Goal: Task Accomplishment & Management: Manage account settings

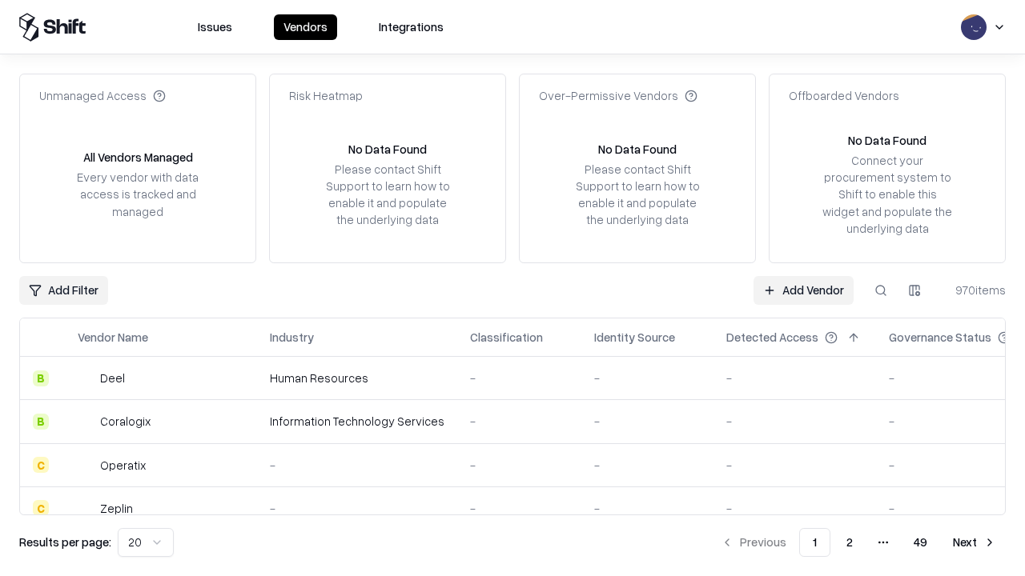
click at [803, 290] on link "Add Vendor" at bounding box center [803, 290] width 100 height 29
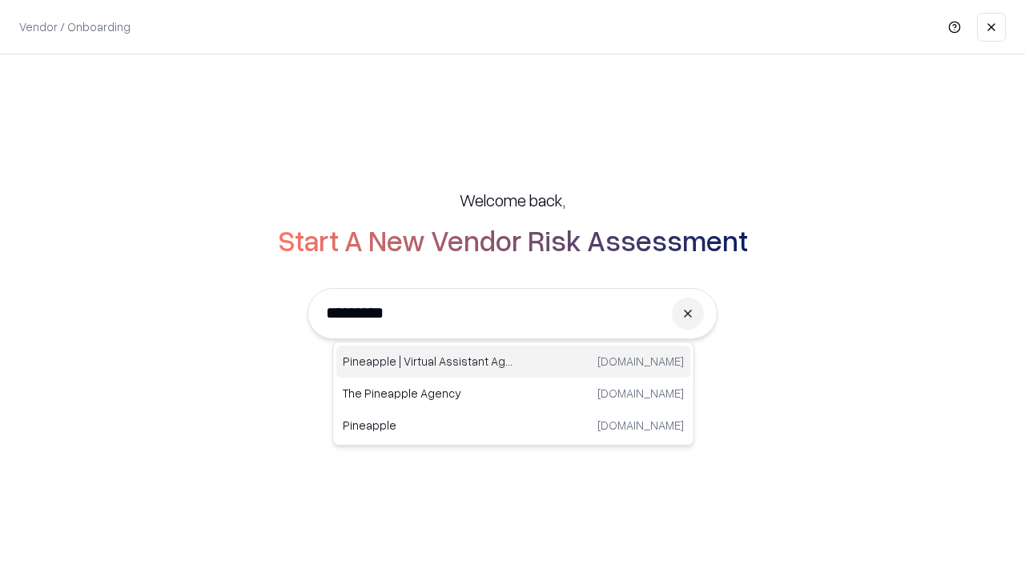
click at [513, 362] on div "Pineapple | Virtual Assistant Agency [DOMAIN_NAME]" at bounding box center [513, 362] width 354 height 32
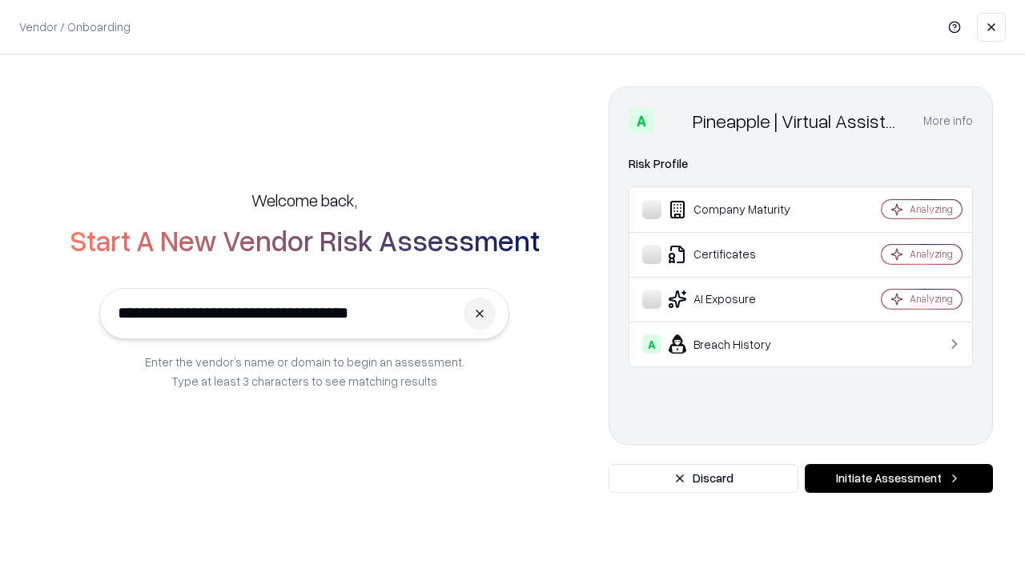
type input "**********"
click at [898, 479] on button "Initiate Assessment" at bounding box center [898, 478] width 188 height 29
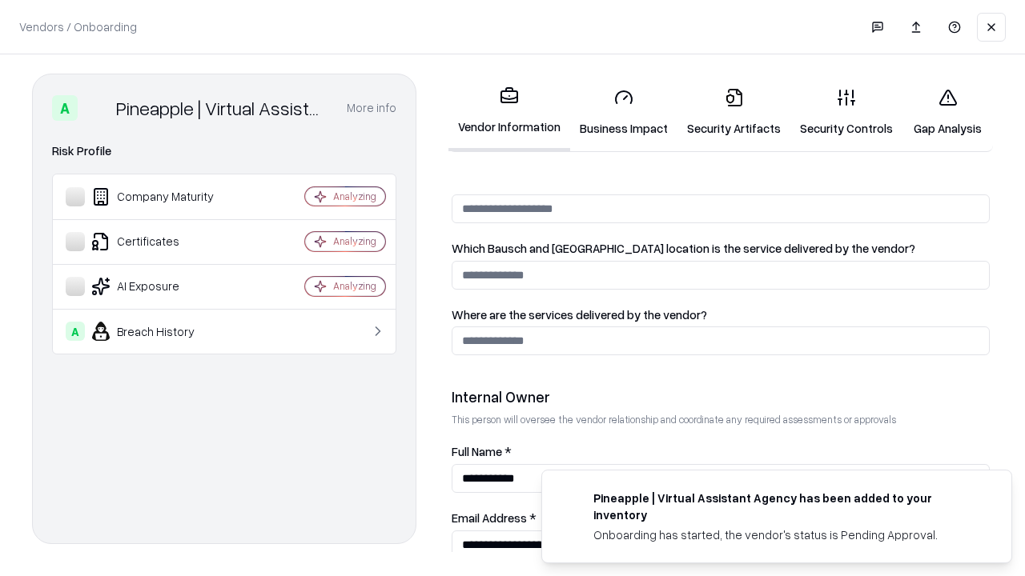
scroll to position [829, 0]
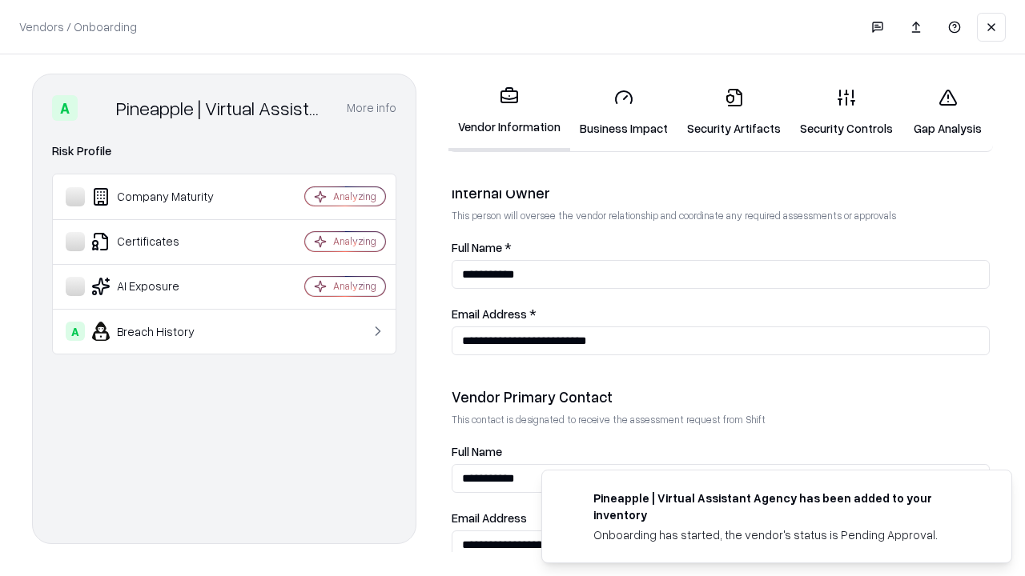
click at [733, 112] on link "Security Artifacts" at bounding box center [733, 112] width 113 height 74
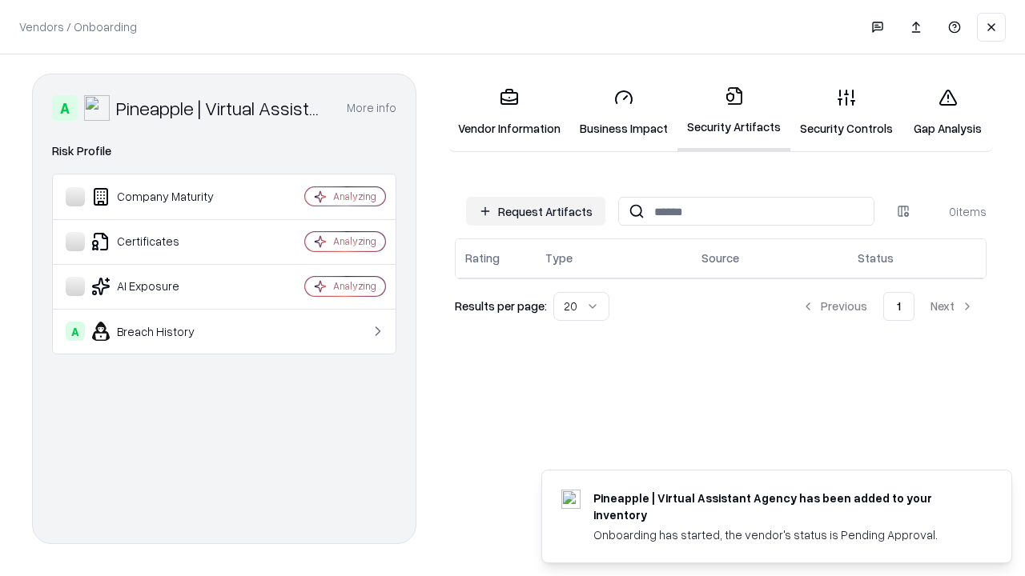
click at [536, 211] on button "Request Artifacts" at bounding box center [535, 211] width 139 height 29
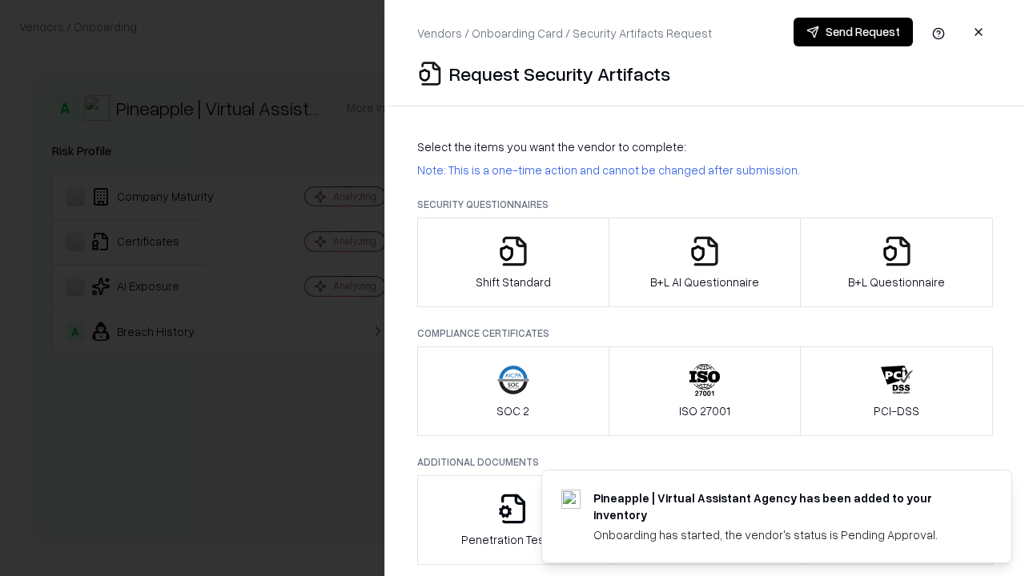
click at [896, 263] on icon "button" at bounding box center [897, 251] width 32 height 32
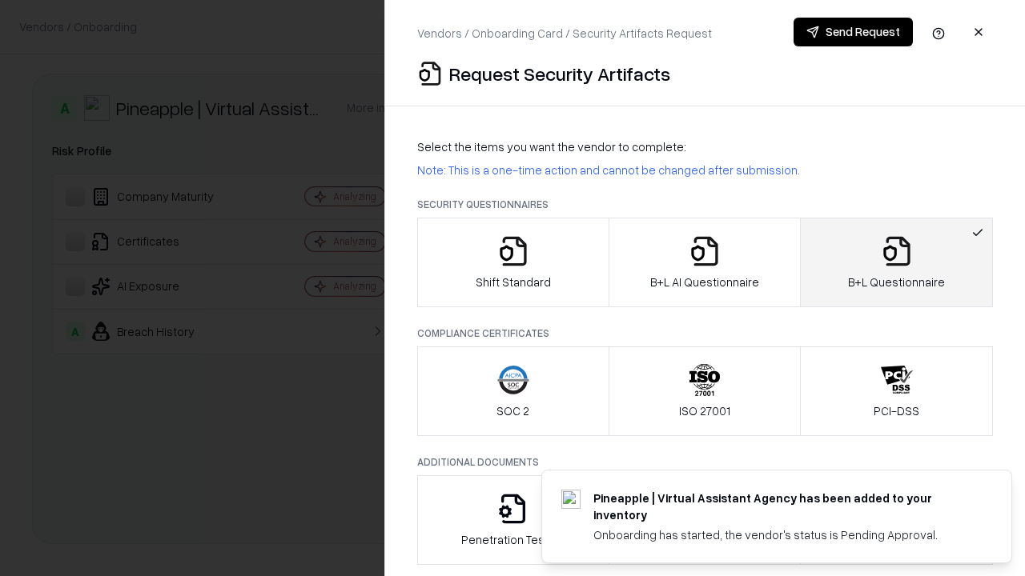
click at [704, 263] on icon "button" at bounding box center [704, 251] width 32 height 32
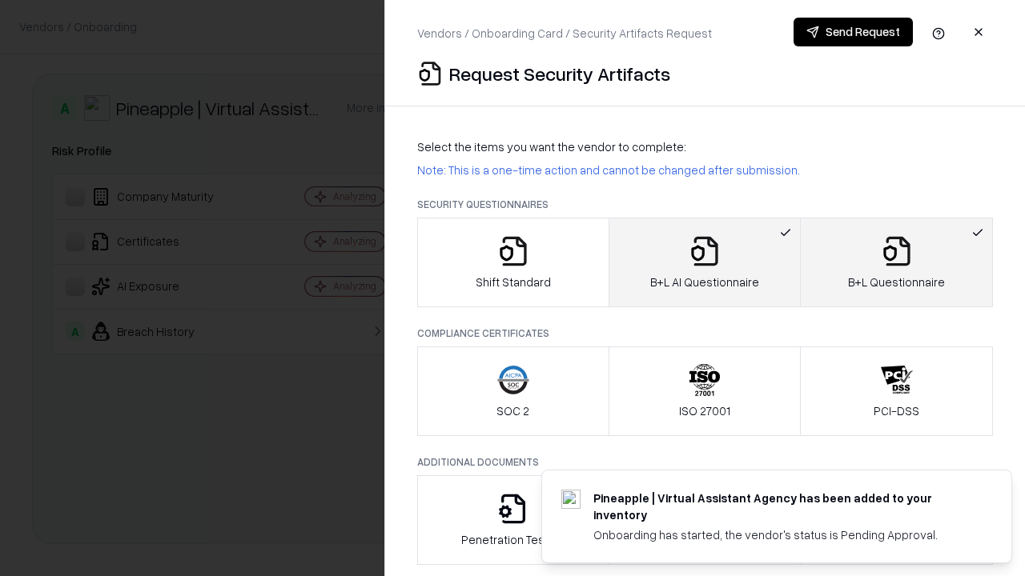
click at [852, 32] on button "Send Request" at bounding box center [852, 32] width 119 height 29
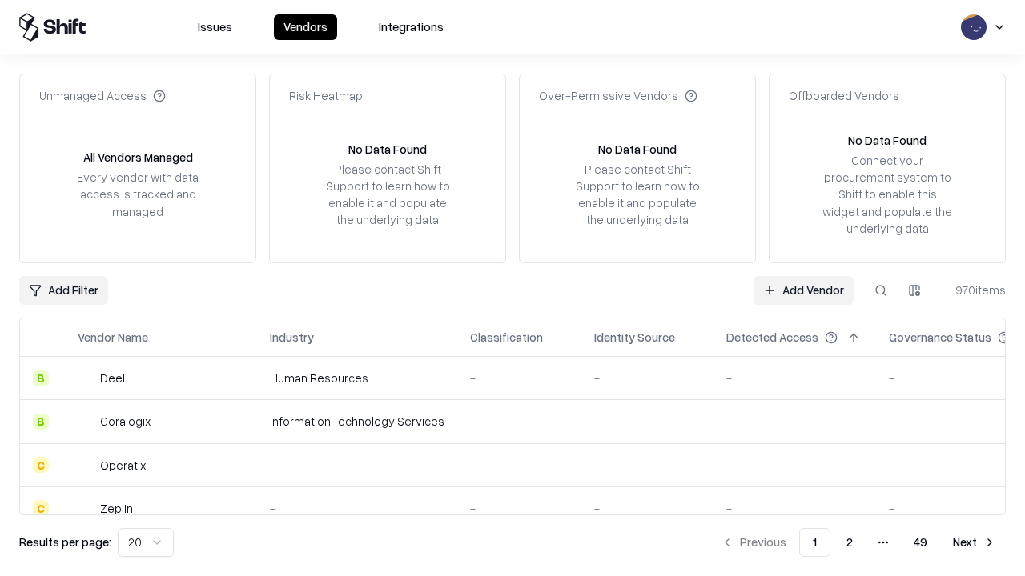
click at [881, 290] on button at bounding box center [880, 290] width 29 height 29
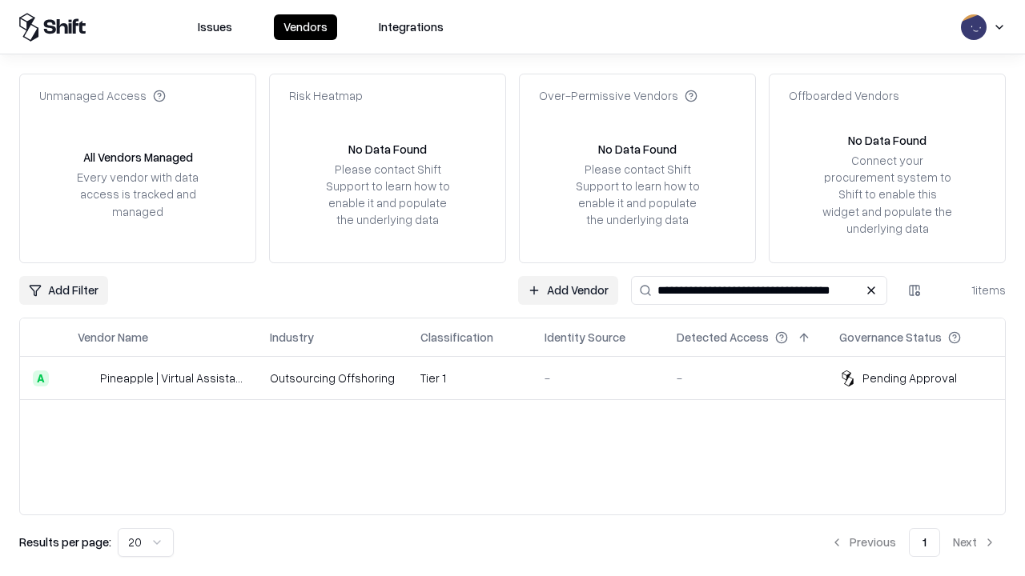
type input "**********"
click at [522, 378] on td "Tier 1" at bounding box center [469, 378] width 124 height 43
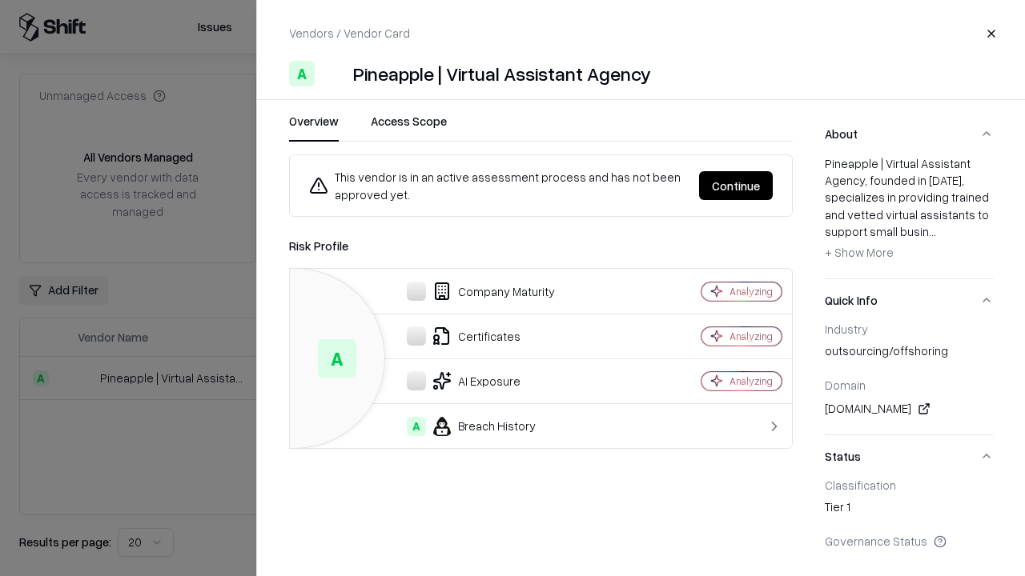
click at [736, 186] on button "Continue" at bounding box center [736, 185] width 74 height 29
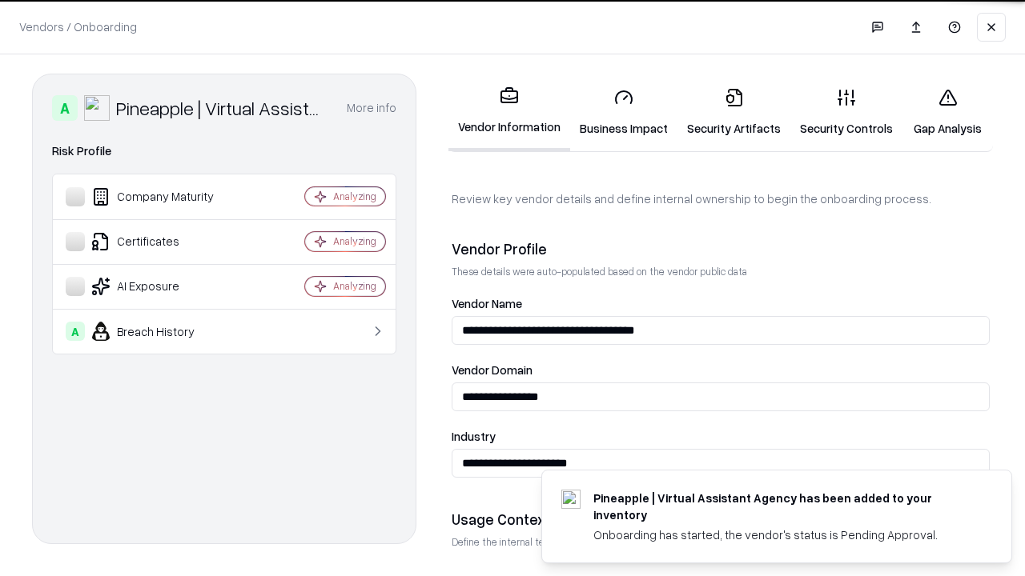
click at [733, 112] on link "Security Artifacts" at bounding box center [733, 112] width 113 height 74
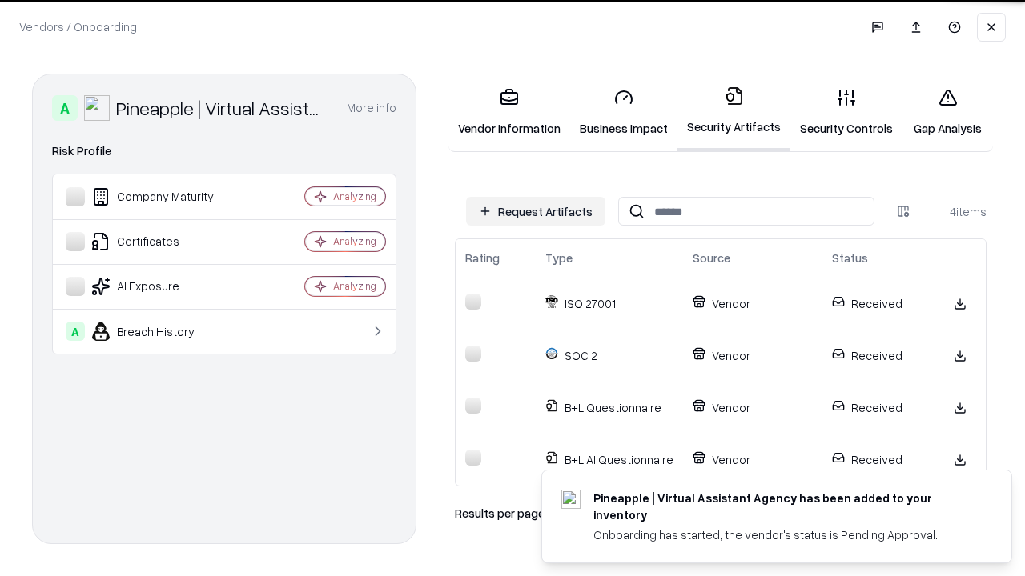
click at [947, 112] on link "Gap Analysis" at bounding box center [947, 112] width 90 height 74
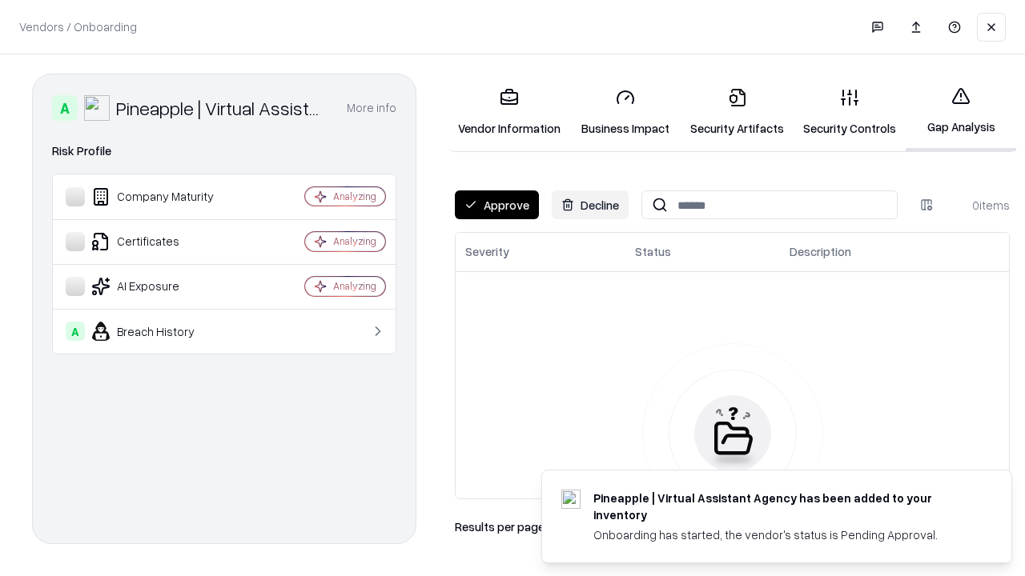
click at [496, 205] on button "Approve" at bounding box center [497, 205] width 84 height 29
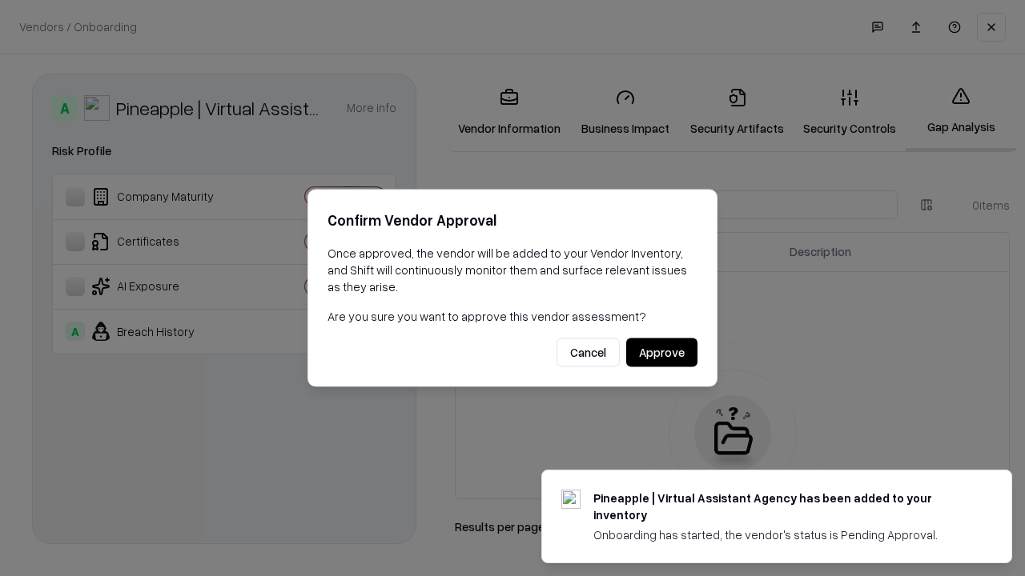
click at [661, 352] on button "Approve" at bounding box center [661, 353] width 71 height 29
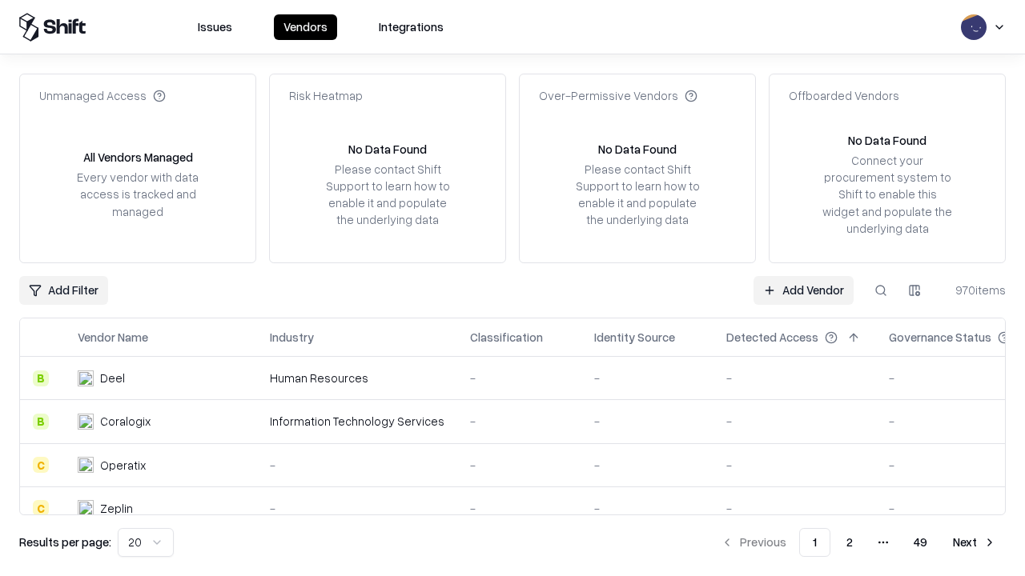
type input "**********"
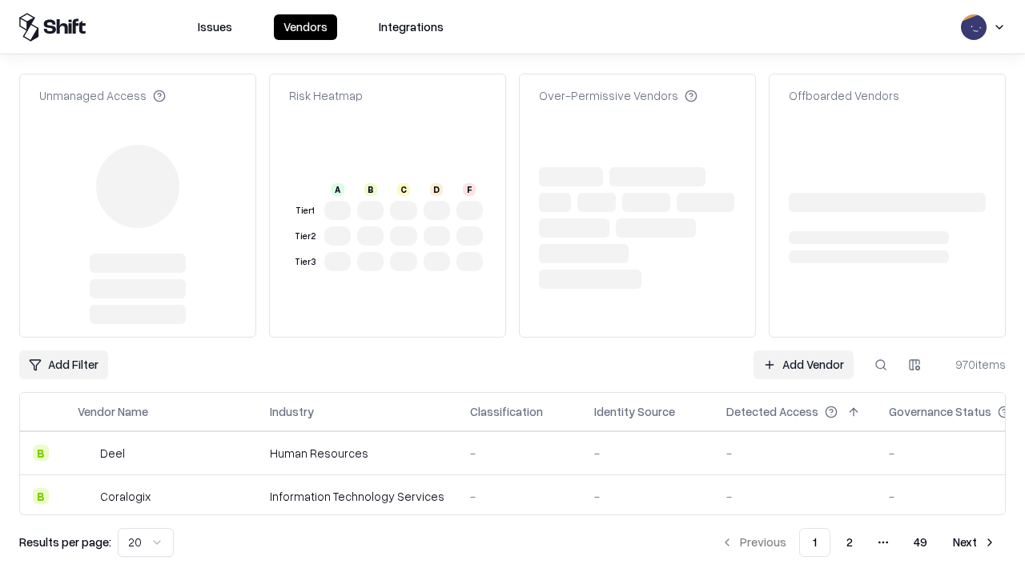
click at [803, 351] on link "Add Vendor" at bounding box center [803, 365] width 100 height 29
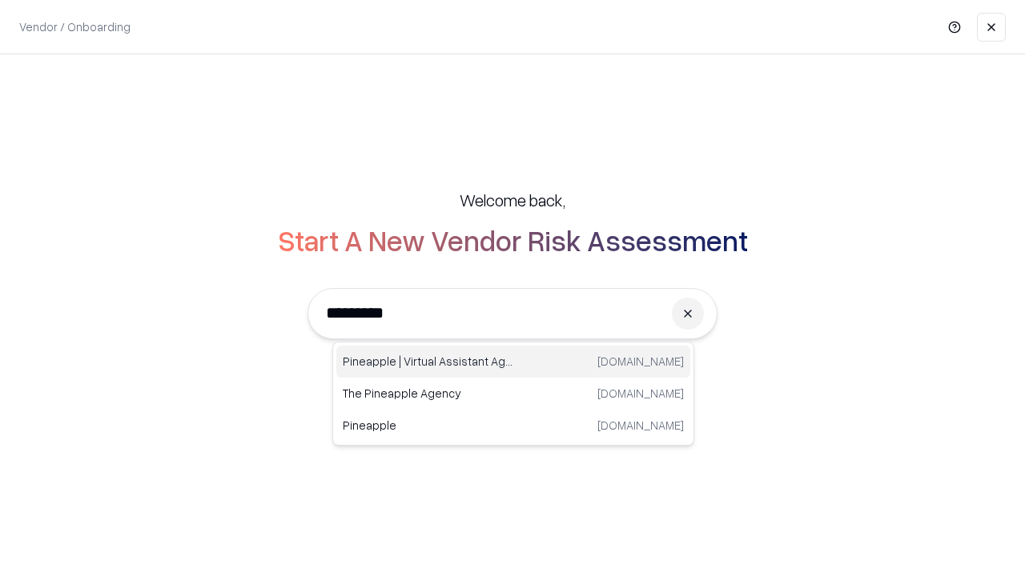
click at [513, 362] on div "Pineapple | Virtual Assistant Agency [DOMAIN_NAME]" at bounding box center [513, 362] width 354 height 32
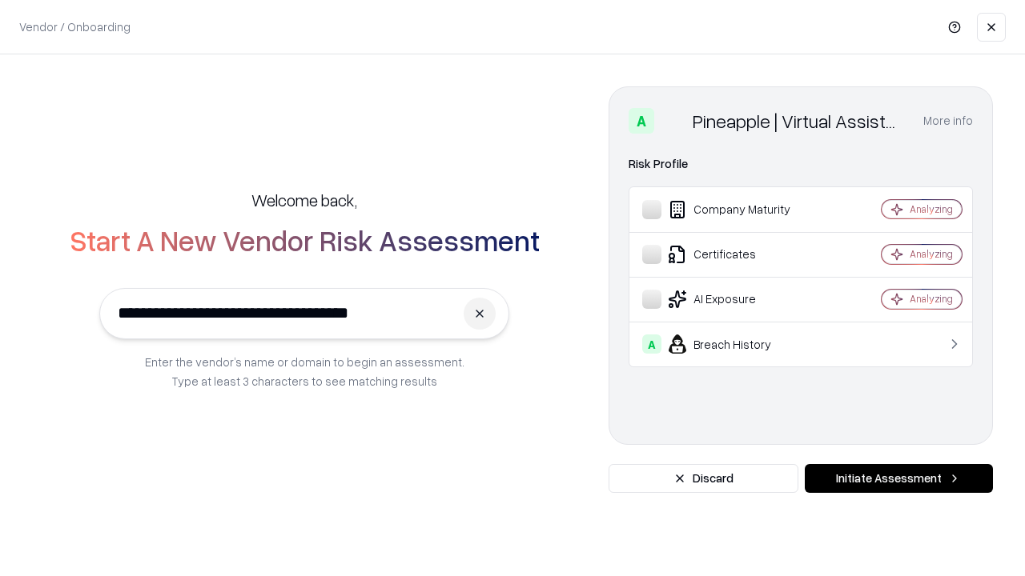
type input "**********"
click at [898, 479] on button "Initiate Assessment" at bounding box center [898, 478] width 188 height 29
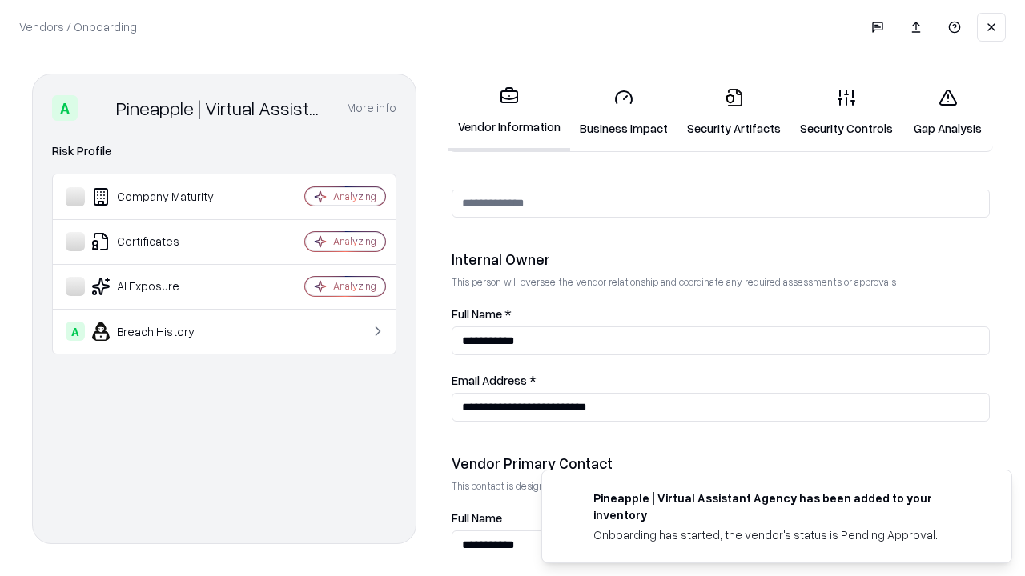
scroll to position [829, 0]
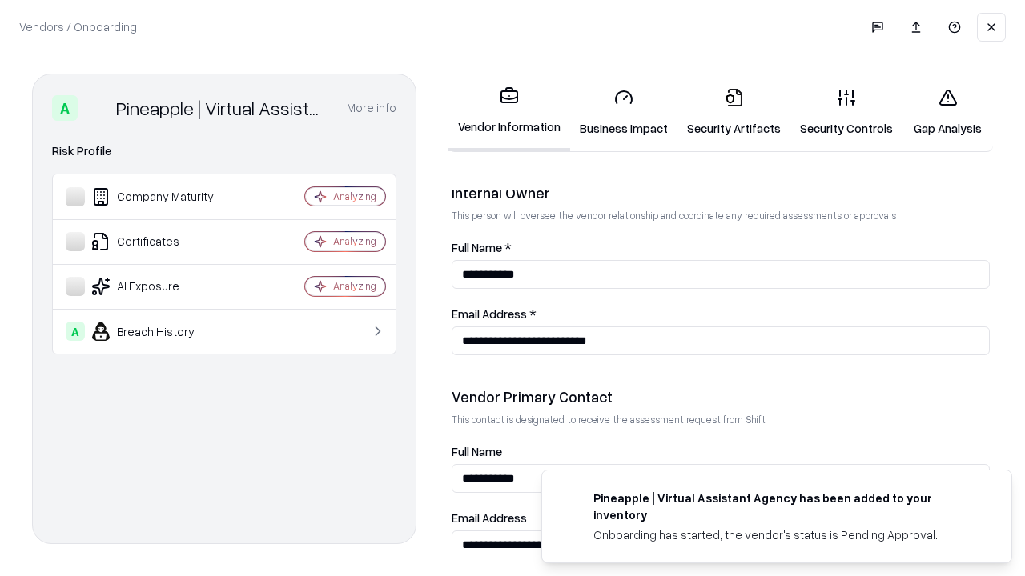
click at [947, 112] on link "Gap Analysis" at bounding box center [947, 112] width 90 height 74
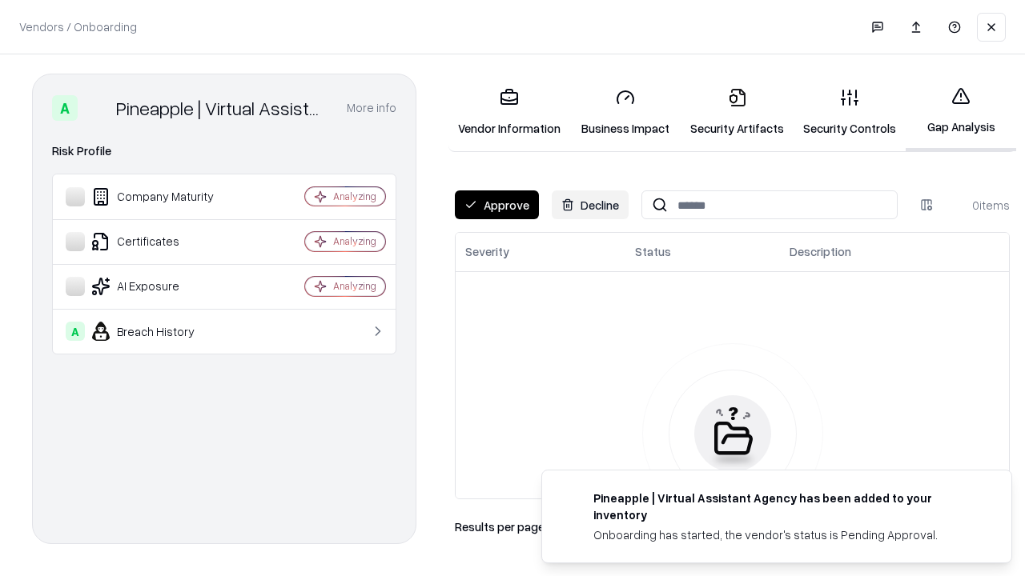
click at [496, 205] on button "Approve" at bounding box center [497, 205] width 84 height 29
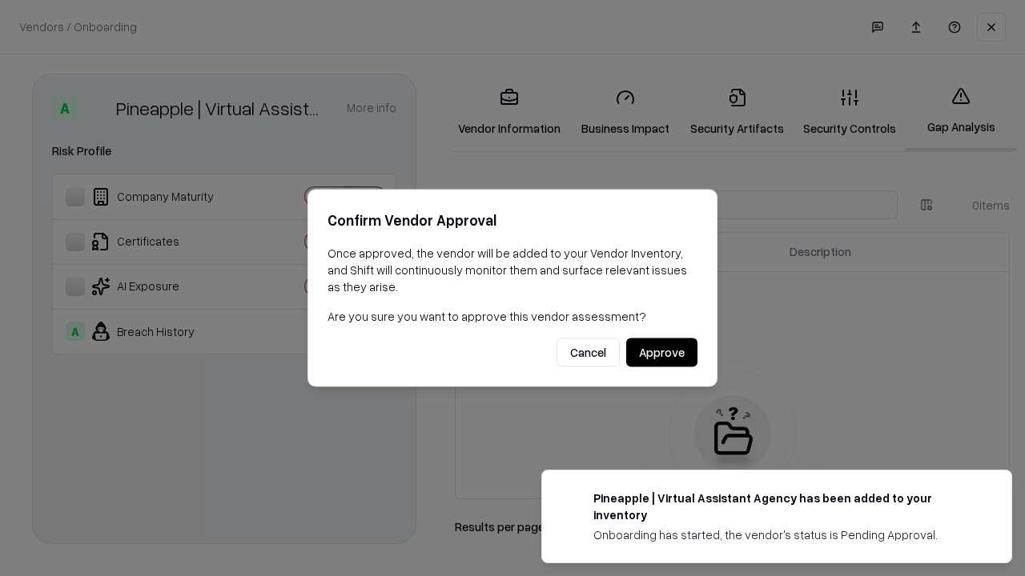
click at [661, 352] on button "Approve" at bounding box center [661, 353] width 71 height 29
